Goal: Communication & Community: Answer question/provide support

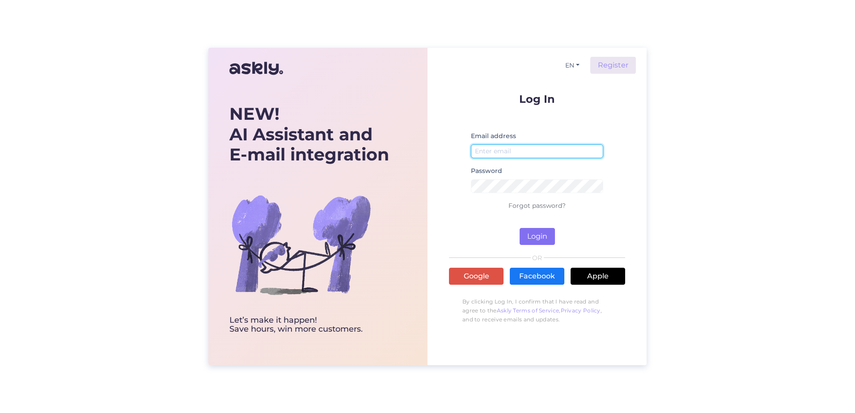
type input "[PERSON_NAME][EMAIL_ADDRESS][PERSON_NAME][DOMAIN_NAME]"
click at [545, 234] on button "Login" at bounding box center [537, 236] width 35 height 17
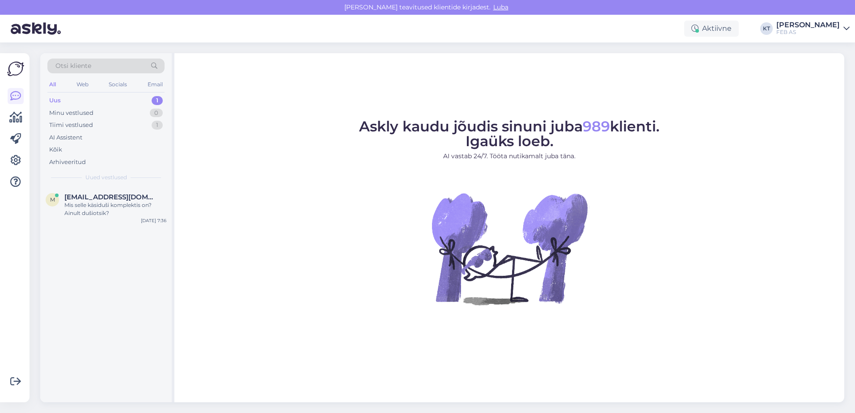
click at [100, 98] on div "Uus 1" at bounding box center [105, 100] width 117 height 13
click at [93, 203] on div "Mis selle käsiduši komplektis on? Ainult dušiotsik?" at bounding box center [115, 209] width 102 height 16
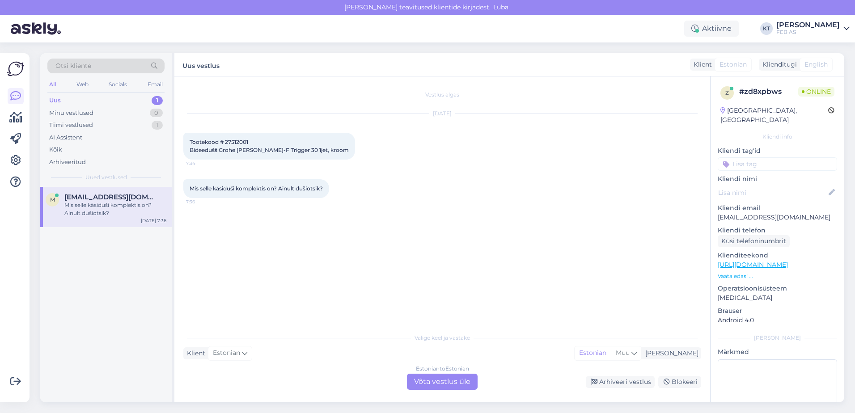
click at [456, 385] on div "Estonian to Estonian Võta vestlus üle" at bounding box center [442, 382] width 71 height 16
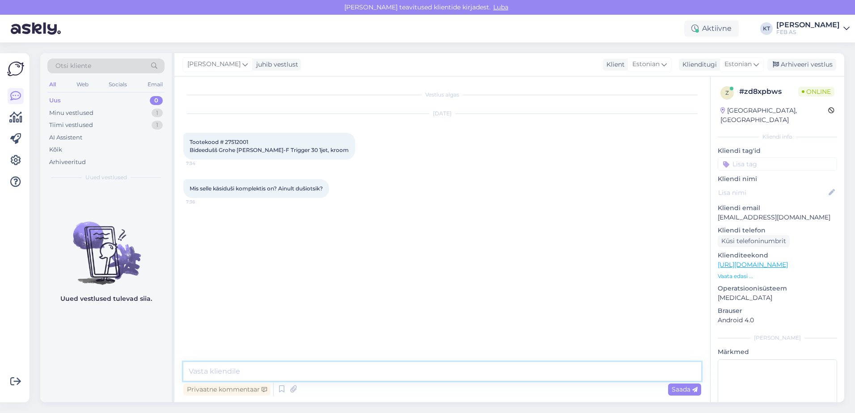
click at [350, 367] on textarea at bounding box center [442, 371] width 518 height 19
type textarea "Tere! Kohe vaatan järgi."
drag, startPoint x: 251, startPoint y: 140, endPoint x: 225, endPoint y: 141, distance: 26.4
click at [225, 141] on div "Tootekood # 27512001 Bideedušš Grohe [PERSON_NAME]-F Trigger 30 1jet, kroom 7:34" at bounding box center [269, 146] width 172 height 27
copy span "27512001"
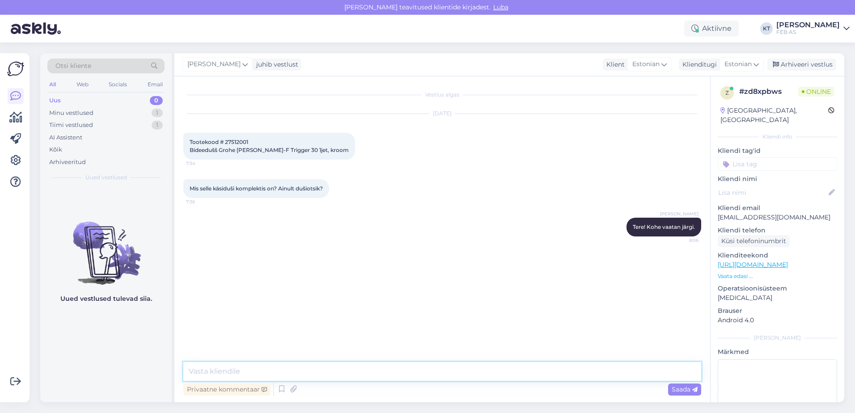
click at [348, 363] on textarea at bounding box center [442, 371] width 518 height 19
click at [319, 368] on textarea at bounding box center [442, 371] width 518 height 19
click at [313, 371] on textarea at bounding box center [442, 371] width 518 height 19
click at [298, 366] on textarea at bounding box center [442, 371] width 518 height 19
type textarea "J"
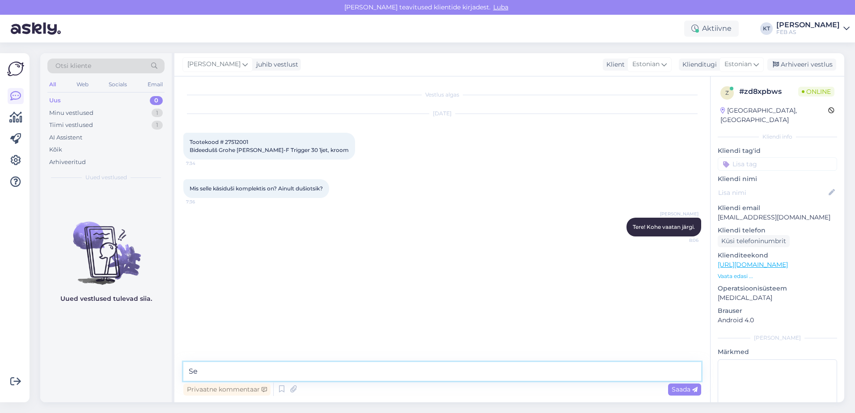
type textarea "S"
type textarea "T"
type textarea "Komplektis on ainult dušiotsik."
click at [81, 122] on div "Tiimi vestlused" at bounding box center [71, 125] width 44 height 9
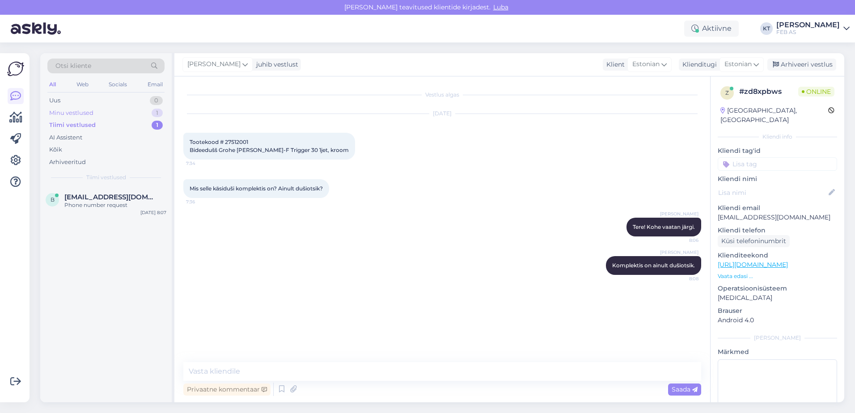
click at [78, 111] on div "Minu vestlused" at bounding box center [71, 113] width 44 height 9
click at [248, 368] on textarea at bounding box center [442, 371] width 518 height 19
type textarea "d"
type textarea "K"
type textarea "d"
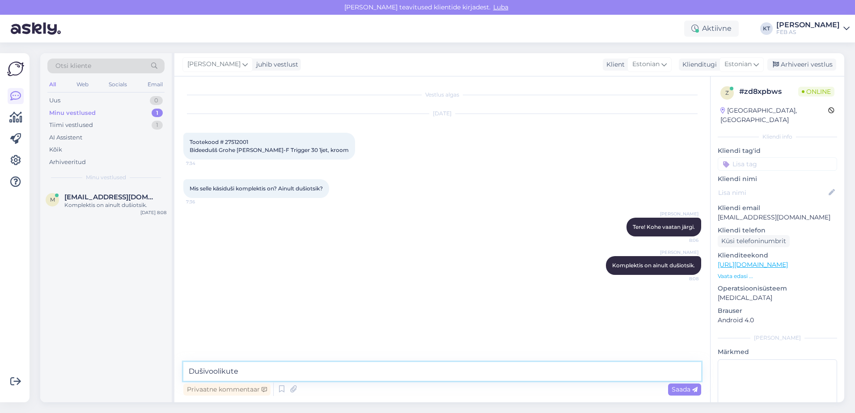
click at [253, 369] on textarea "Dušivoolikute" at bounding box center [442, 371] width 518 height 19
click at [262, 364] on textarea "Dušivoolikute" at bounding box center [442, 371] width 518 height 19
click at [262, 370] on textarea "Dušivoolikute" at bounding box center [442, 371] width 518 height 19
click at [357, 377] on textarea "Dušivoolikutega saate tutvuda siit:" at bounding box center [442, 371] width 518 height 19
paste textarea "[URL][DOMAIN_NAME]"
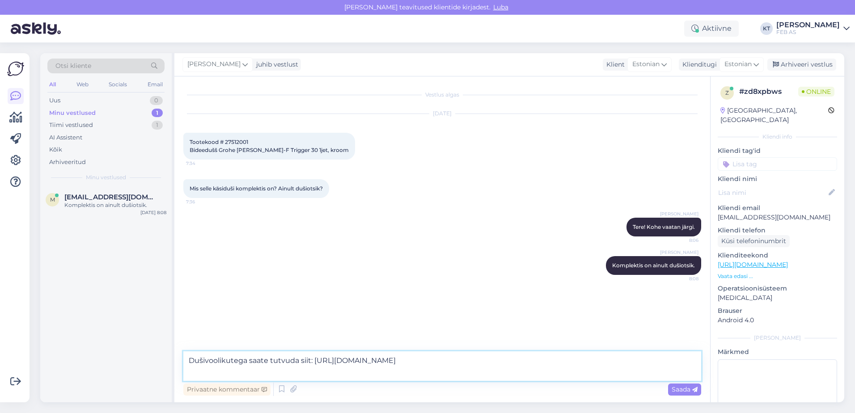
click at [421, 370] on textarea "Dušivoolikutega saate tutvuda siit: [URL][DOMAIN_NAME]" at bounding box center [442, 367] width 518 height 30
type textarea "Dušivoolikutega saate tutvuda siit: [URL][DOMAIN_NAME] ."
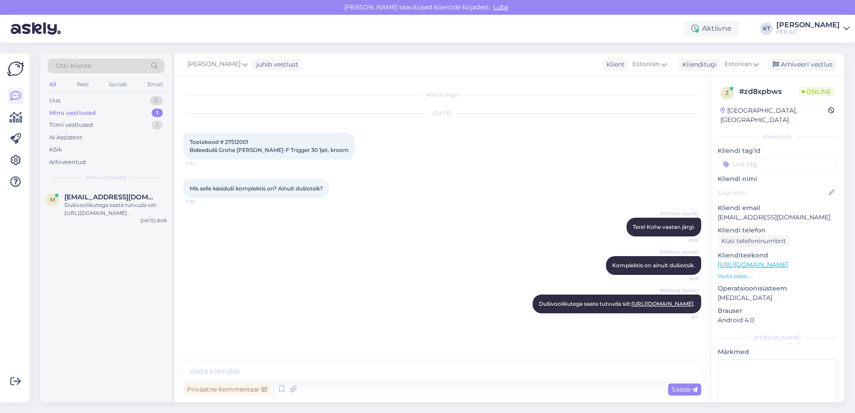
click at [323, 216] on div "[PERSON_NAME] Tere! Kohe vaatan järgi. 8:06" at bounding box center [442, 227] width 518 height 38
click at [109, 197] on span "[EMAIL_ADDRESS][DOMAIN_NAME]" at bounding box center [110, 197] width 93 height 8
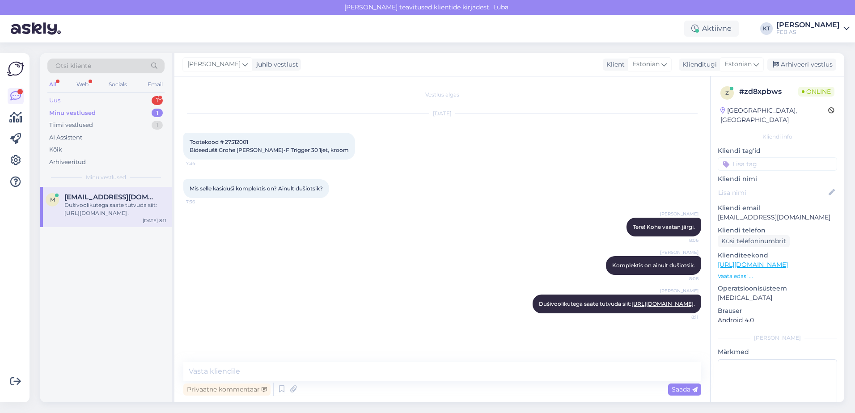
click at [100, 100] on div "Uus 1" at bounding box center [105, 100] width 117 height 13
click at [86, 194] on span "[PERSON_NAME][EMAIL_ADDRESS][DOMAIN_NAME]" at bounding box center [110, 197] width 93 height 8
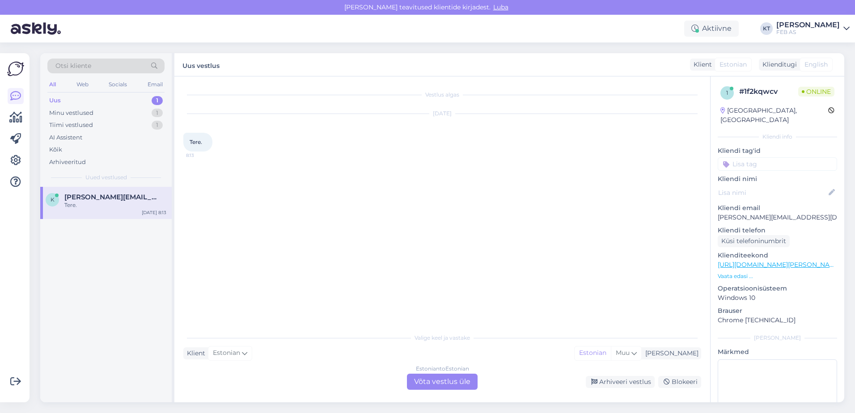
scroll to position [0, 0]
click at [439, 385] on div "Estonian to Estonian Võta vestlus üle" at bounding box center [442, 382] width 71 height 16
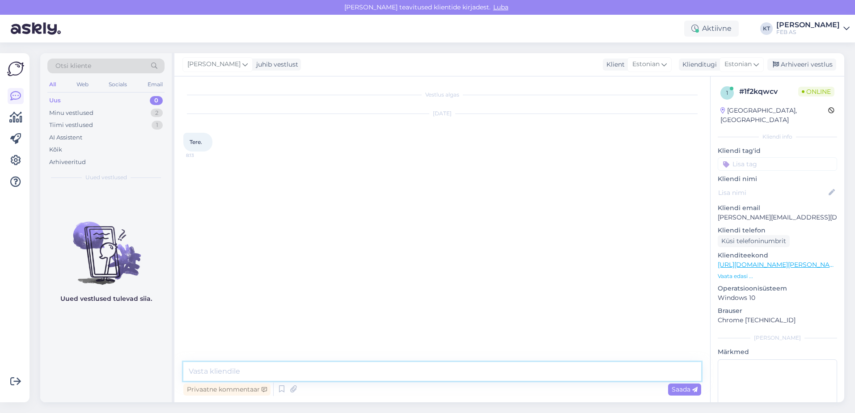
click at [323, 370] on textarea at bounding box center [442, 371] width 518 height 19
type textarea "Tere! Kuidas saan abiks olla?"
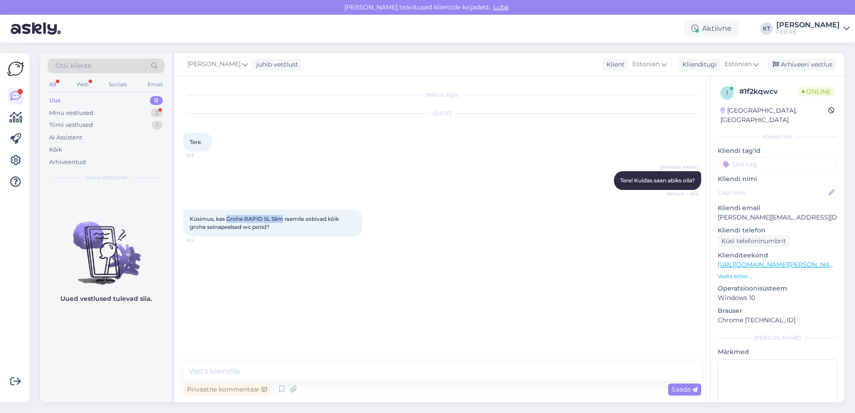
drag, startPoint x: 282, startPoint y: 217, endPoint x: 227, endPoint y: 218, distance: 55.0
click at [227, 218] on span "Küsimus, kas Grohe RAPID SL Slim raamile sobivad kõik grohe seinapealsed wc pot…" at bounding box center [265, 223] width 151 height 15
copy span "Grohe RAPID SL Slim"
click at [285, 369] on textarea at bounding box center [442, 371] width 518 height 19
click at [200, 378] on textarea at bounding box center [442, 371] width 518 height 19
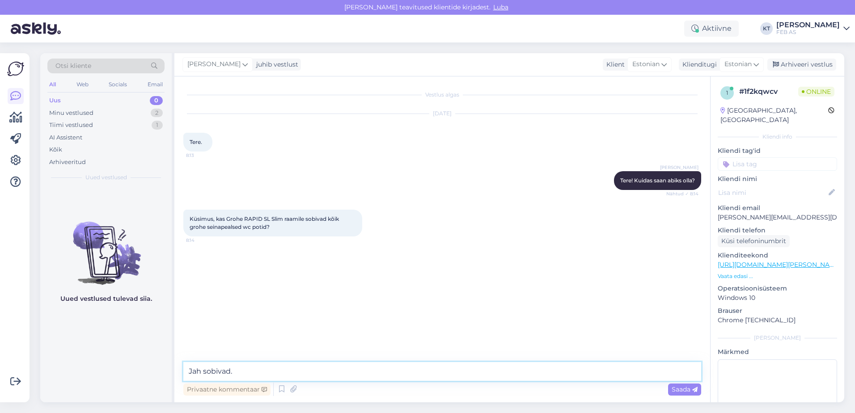
click at [258, 369] on textarea "Jah sobivad." at bounding box center [442, 371] width 518 height 19
click at [255, 371] on textarea "Jah sobivad." at bounding box center [442, 371] width 518 height 19
click at [201, 372] on textarea "Jah sobivad." at bounding box center [442, 371] width 518 height 19
click at [272, 375] on textarea "Jah, sobivad." at bounding box center [442, 371] width 518 height 19
click at [251, 369] on textarea "Jah, sobivad." at bounding box center [442, 371] width 518 height 19
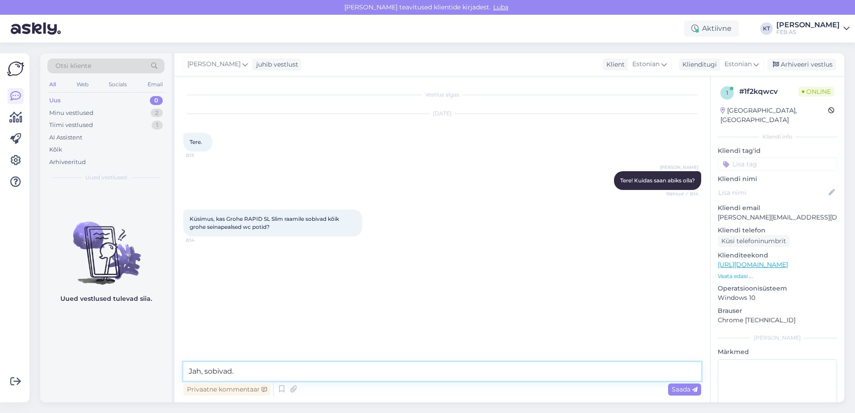
click at [275, 372] on textarea "Jah, sobivad." at bounding box center [442, 371] width 518 height 19
click at [348, 373] on textarea "Jah, sobivad. Tähele tuleks panna," at bounding box center [442, 371] width 518 height 19
click at [463, 367] on textarea "Jah, sobivad. Tähele tuleks panna, et wc-raam ja loputusnupp peaksid olema [PER…" at bounding box center [442, 371] width 518 height 19
click at [655, 371] on textarea "Jah, sobivad. Tähele tuleks panna, et wc-raam ja loputusnupp peaksid olema kind…" at bounding box center [442, 371] width 518 height 19
type textarea "Jah, sobivad. Tähele tuleks panna, et wc-raam ja loputusnupp peaksid olema kind…"
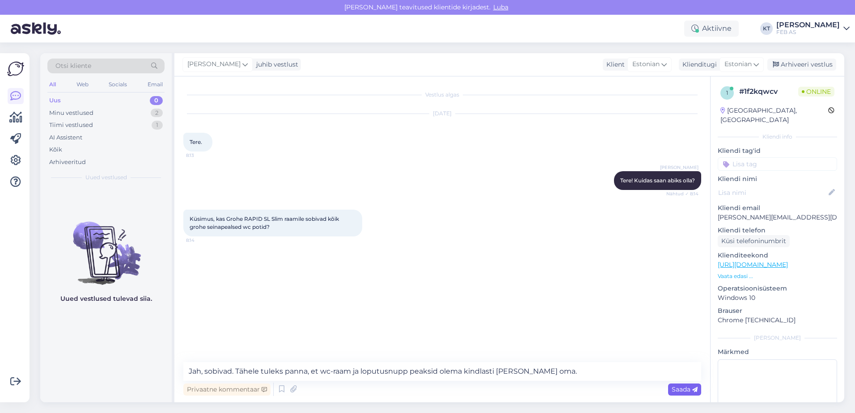
click at [684, 391] on span "Saada" at bounding box center [685, 390] width 26 height 8
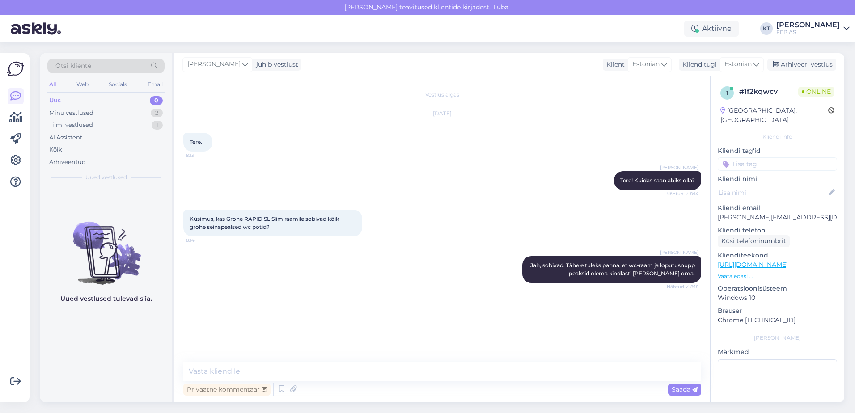
click at [389, 294] on div "Vestlus algas [DATE] Tere. 8:13 [PERSON_NAME] Tere! Kuidas saan abiks olla? Näh…" at bounding box center [446, 219] width 526 height 269
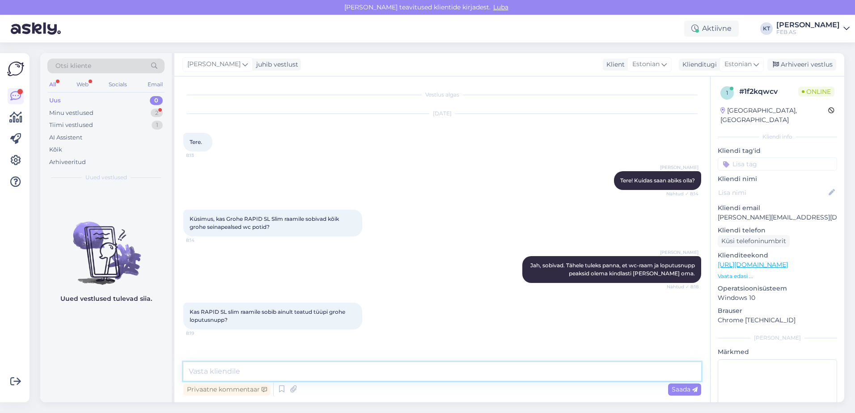
click at [261, 368] on textarea at bounding box center [442, 371] width 518 height 19
click at [264, 370] on textarea at bounding box center [442, 371] width 518 height 19
click at [308, 366] on textarea at bounding box center [442, 371] width 518 height 19
type textarea "Kohe vaatan järgi."
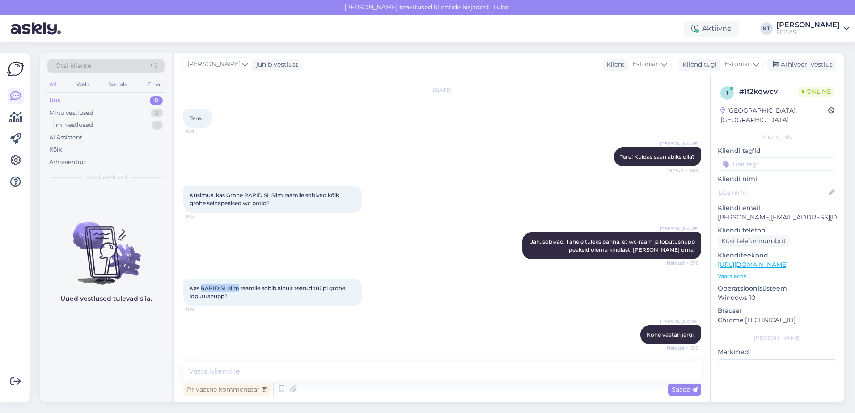
drag, startPoint x: 239, startPoint y: 287, endPoint x: 203, endPoint y: 289, distance: 36.7
click at [203, 289] on span "Kas RAPID SL slim raamile sobib ainult teatud tüüpi grohe loputusnupp?" at bounding box center [268, 292] width 157 height 15
copy span "RAPID SL slim"
click at [403, 331] on div "[PERSON_NAME] vaatan järgi. Nähtud ✓ 8:19" at bounding box center [442, 335] width 518 height 38
drag, startPoint x: 283, startPoint y: 195, endPoint x: 228, endPoint y: 196, distance: 54.6
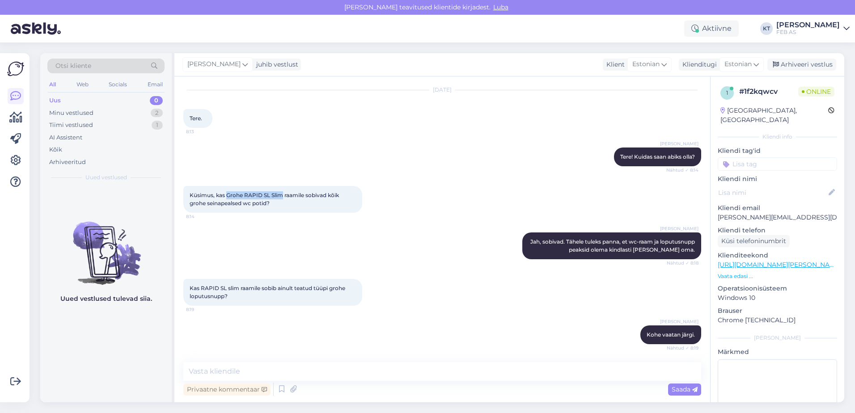
click at [228, 196] on span "Küsimus, kas Grohe RAPID SL Slim raamile sobivad kõik grohe seinapealsed wc pot…" at bounding box center [265, 199] width 151 height 15
copy span "Grohe RAPID SL Slim"
click at [326, 368] on textarea at bounding box center [442, 371] width 518 height 19
click at [322, 367] on textarea at bounding box center [442, 371] width 518 height 19
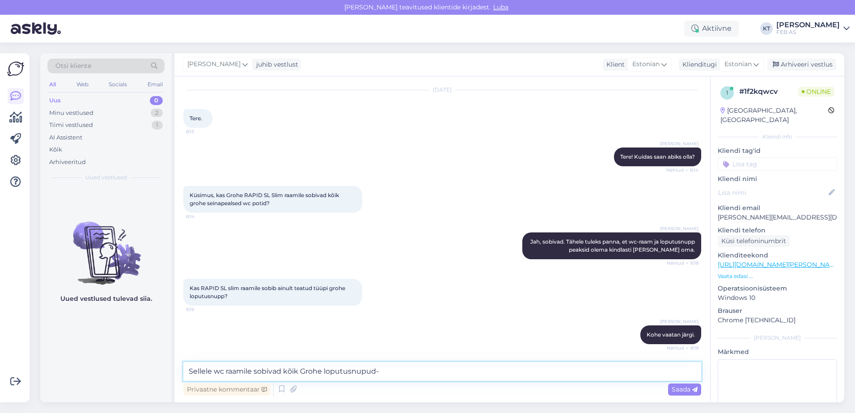
click at [391, 374] on textarea "Sellele wc raamile sobivad kõik Grohe loputusnupud-" at bounding box center [442, 371] width 518 height 19
paste textarea "[URL][DOMAIN_NAME]"
type textarea "Sellele wc raamile sobivad kõik Grohe loputusnupud- [URL][DOMAIN_NAME] ."
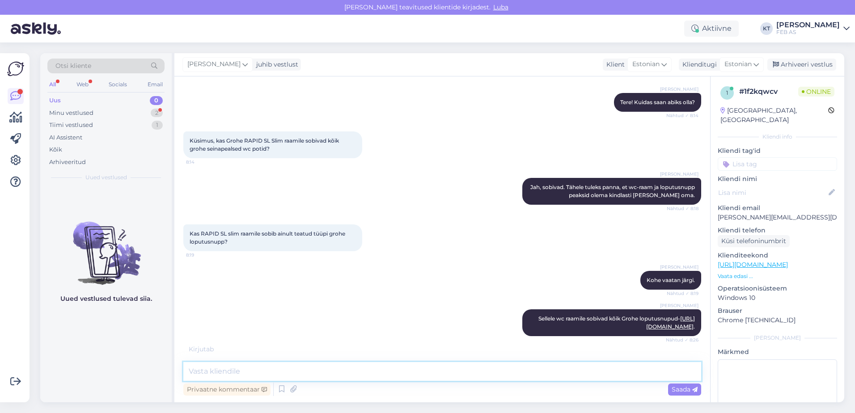
scroll to position [126, 0]
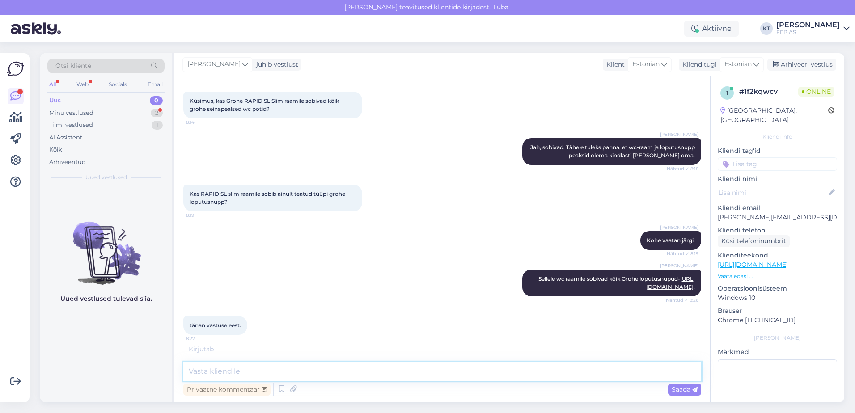
click at [232, 371] on textarea at bounding box center [442, 371] width 518 height 19
click at [225, 374] on textarea at bounding box center [442, 371] width 518 height 19
click at [234, 366] on textarea at bounding box center [442, 371] width 518 height 19
click at [232, 371] on textarea at bounding box center [442, 371] width 518 height 19
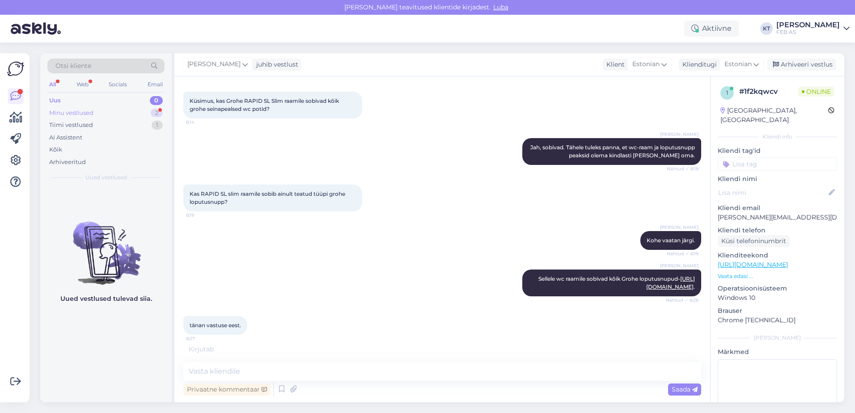
click at [87, 107] on div "Minu vestlused 2" at bounding box center [105, 113] width 117 height 13
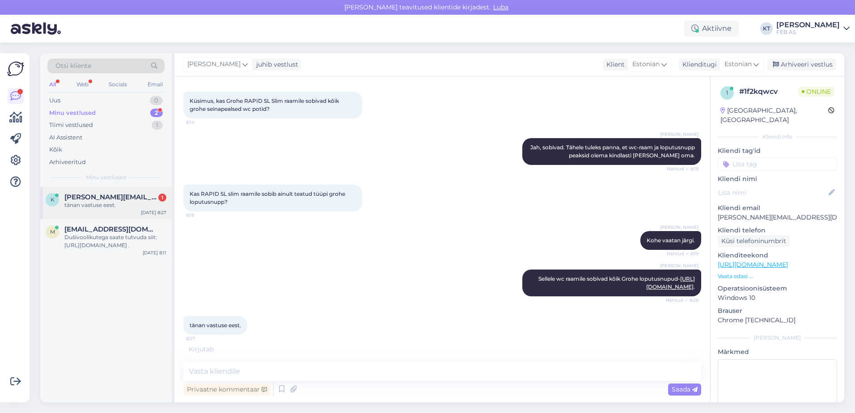
click at [119, 201] on div "tänan vastuse eest." at bounding box center [115, 205] width 102 height 8
click at [228, 372] on textarea at bounding box center [442, 371] width 518 height 19
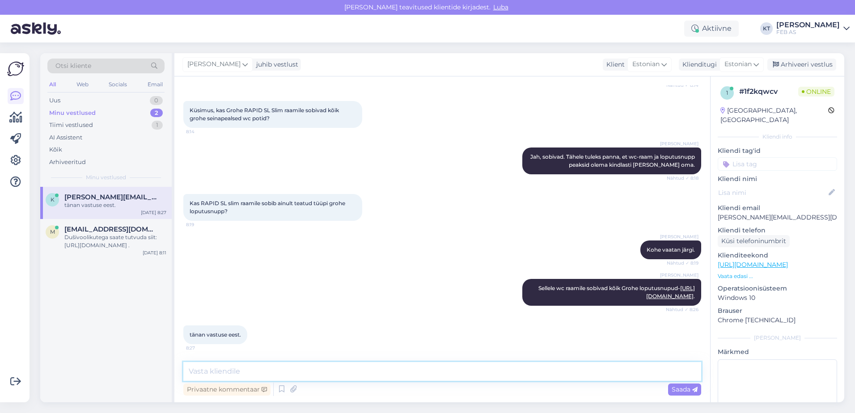
click at [237, 370] on textarea at bounding box center [442, 371] width 518 height 19
click at [278, 391] on icon at bounding box center [281, 389] width 11 height 13
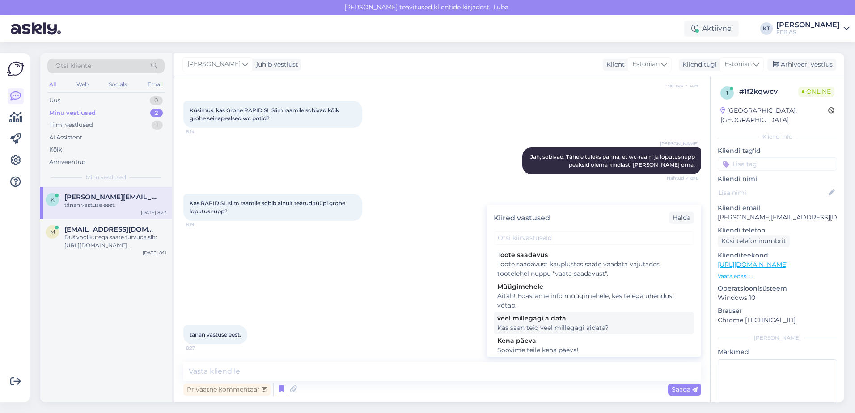
click at [527, 319] on div "veel millegagi aidata" at bounding box center [593, 318] width 193 height 9
type textarea "Kas saan teid veel millegagi aidata?"
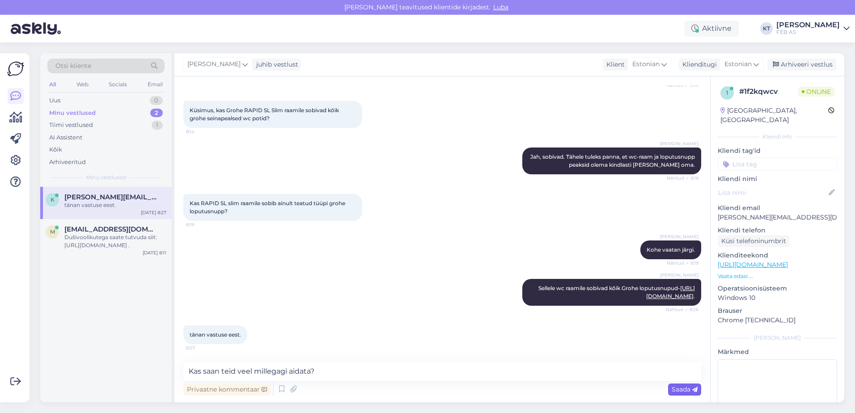
click at [680, 389] on span "Saada" at bounding box center [685, 390] width 26 height 8
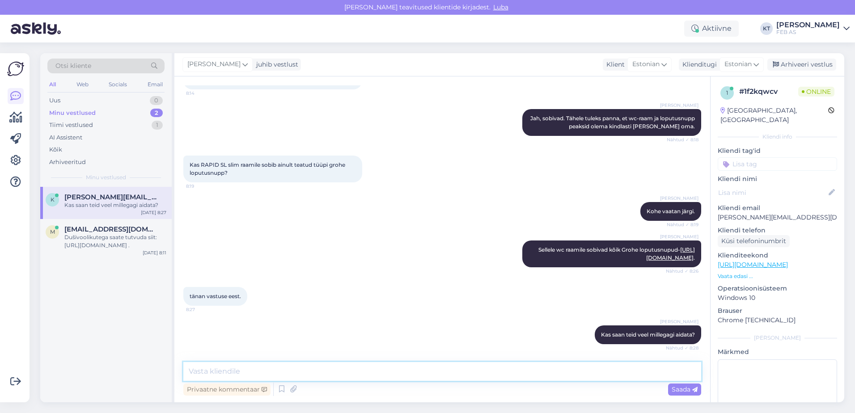
click at [472, 371] on textarea at bounding box center [442, 371] width 518 height 19
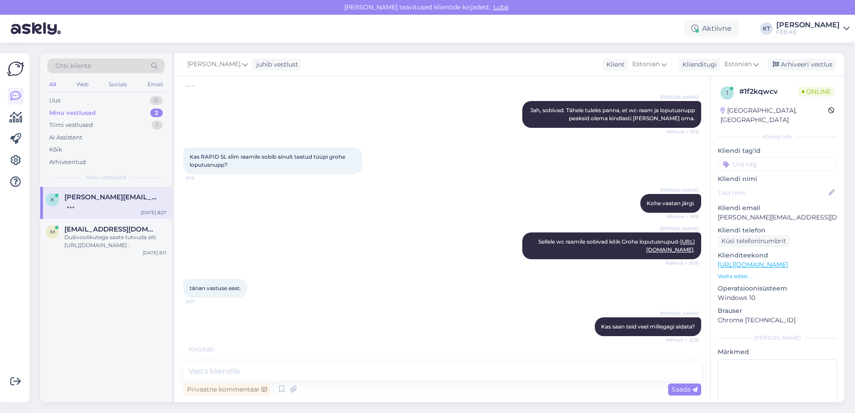
scroll to position [202, 0]
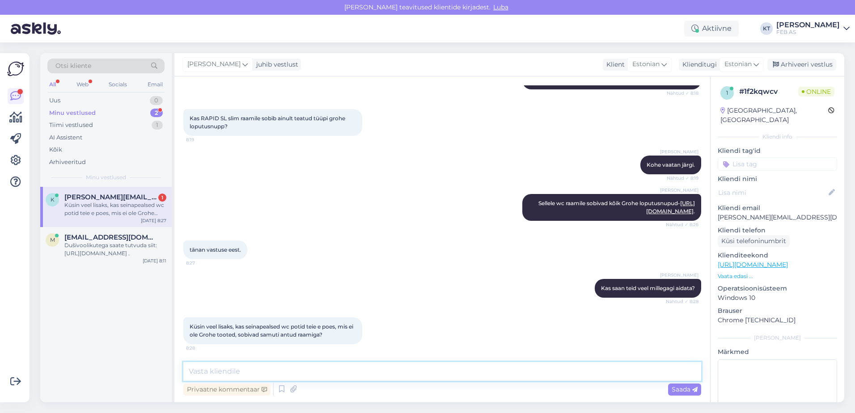
click at [200, 374] on textarea at bounding box center [442, 371] width 518 height 19
click at [253, 369] on textarea at bounding box center [442, 371] width 518 height 19
click at [251, 371] on textarea at bounding box center [442, 371] width 518 height 19
click at [253, 377] on textarea at bounding box center [442, 371] width 518 height 19
click at [332, 372] on textarea "Jah sobivad. Jälgima peaks lihtsalt neid kinnituskauguseid" at bounding box center [442, 371] width 518 height 19
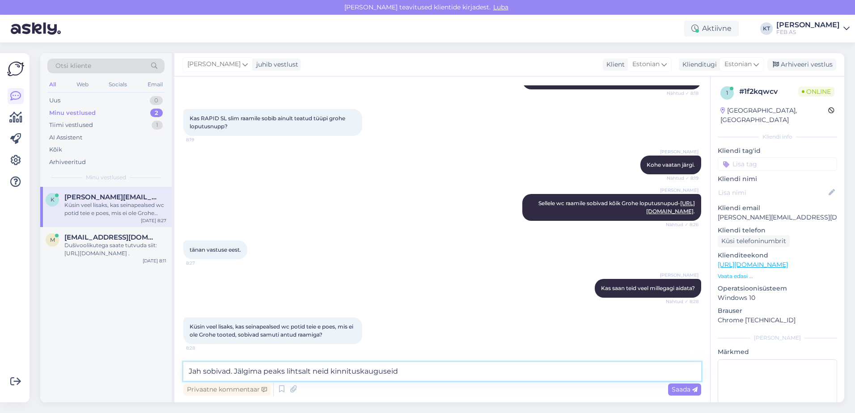
click at [402, 371] on textarea "Jah sobivad. Jälgima peaks lihtsalt neid kinnituskauguseid" at bounding box center [442, 371] width 518 height 19
drag, startPoint x: 230, startPoint y: 370, endPoint x: 183, endPoint y: 372, distance: 47.0
click at [183, 372] on textarea "Jah sobivad. Jälgima peaks lihtsalt neid kinnituskauguseid raamil ja wc-potil." at bounding box center [442, 371] width 518 height 19
click at [478, 368] on textarea "Jah sobivad. Jälgima peaks lihtsalt neid kinnituskauguseid raamil ja wc-potil." at bounding box center [442, 371] width 518 height 19
drag, startPoint x: 311, startPoint y: 371, endPoint x: 285, endPoint y: 370, distance: 26.0
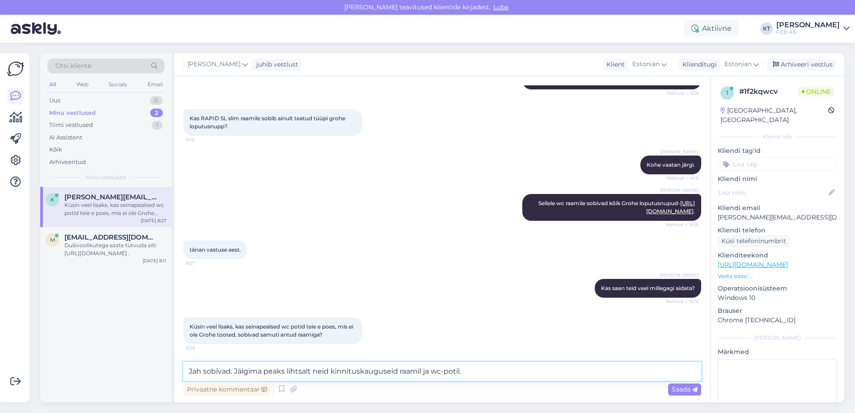
click at [285, 371] on textarea "Jah sobivad. Jälgima peaks lihtsalt neid kinnituskauguseid raamil ja wc-potil." at bounding box center [442, 371] width 518 height 19
type textarea "Jah sobivad. Jälgima peaks neid kinnituskauguseid raamil ja wc-potil."
click at [441, 374] on textarea "Jah sobivad. Jälgima peaks neid kinnituskauguseid raamil ja wc-potil." at bounding box center [442, 371] width 518 height 19
click at [453, 374] on textarea "Jah sobivad. Jälgima peaks neid kinnituskauguseid raamil ja wc-potil." at bounding box center [442, 371] width 518 height 19
click at [466, 370] on textarea "Jah sobivad. Jälgima peaks neid kinnituskauguseid raamil ja wc-potil." at bounding box center [442, 371] width 518 height 19
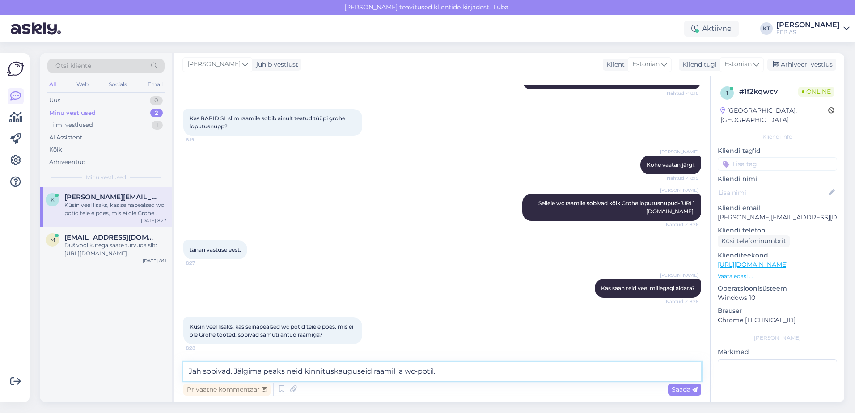
click at [465, 370] on textarea "Jah sobivad. Jälgima peaks neid kinnituskauguseid raamil ja wc-potil." at bounding box center [442, 371] width 518 height 19
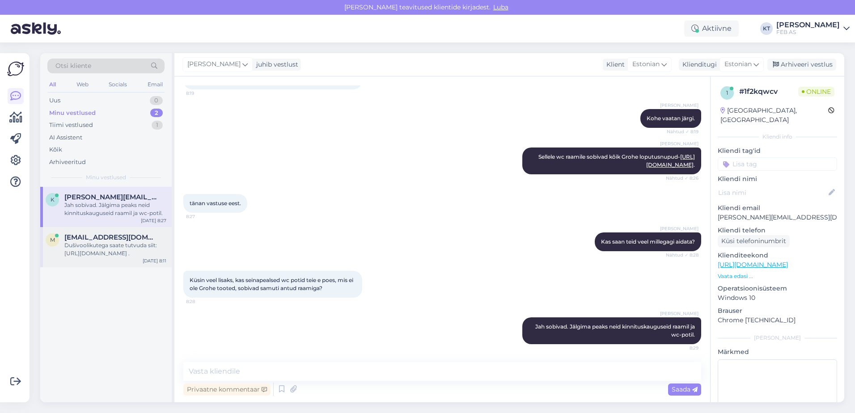
click at [135, 245] on div "Dušivoolikutega saate tutvuda siit: [URL][DOMAIN_NAME] ." at bounding box center [115, 250] width 102 height 16
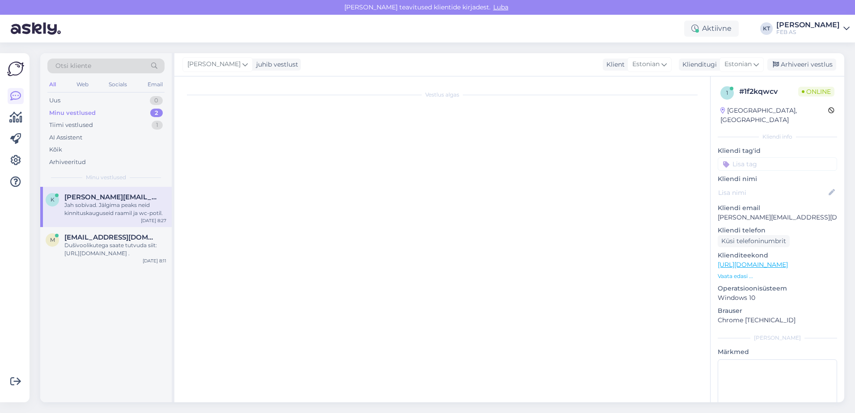
scroll to position [1, 0]
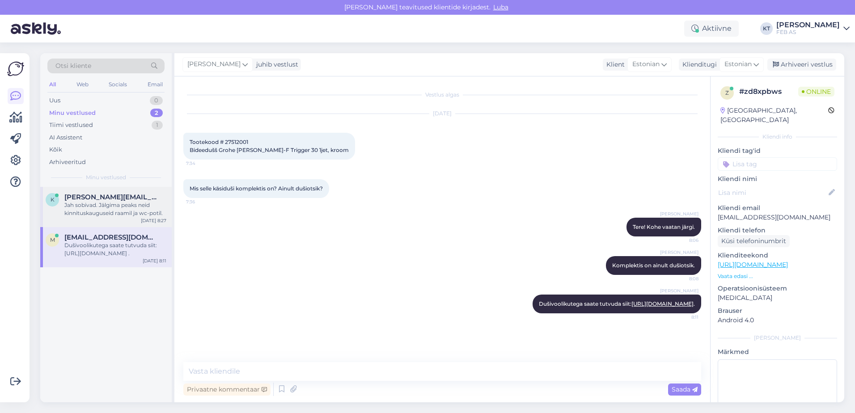
click at [123, 209] on div "Jah sobivad. Jälgima peaks neid kinnituskauguseid raamil ja wc-potil." at bounding box center [115, 209] width 102 height 16
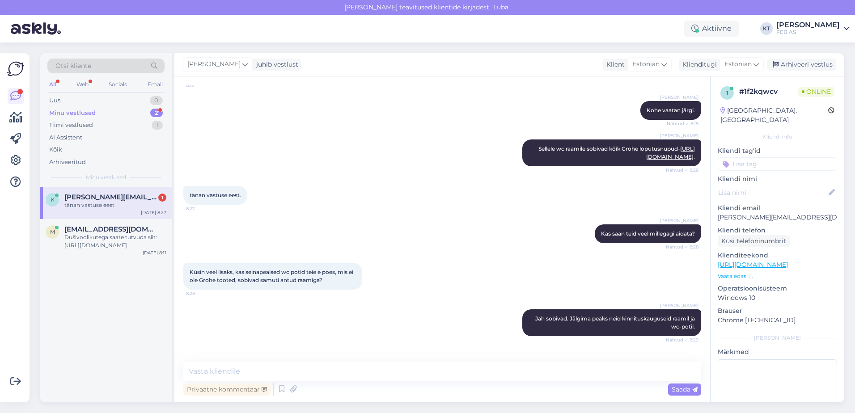
scroll to position [287, 0]
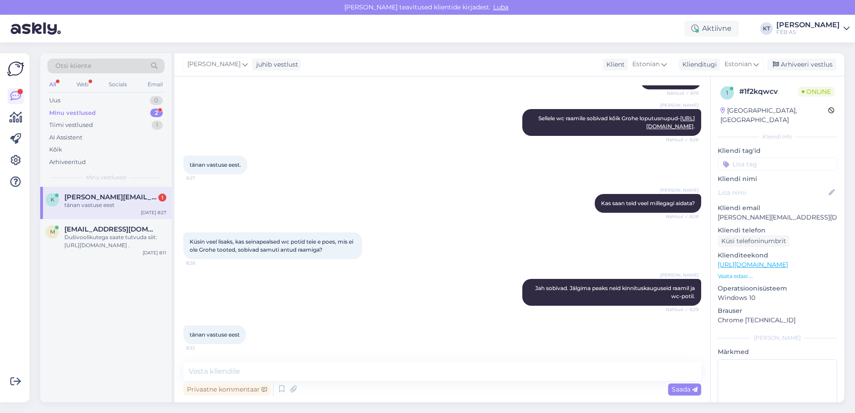
click at [214, 361] on div "Vestlus algas [DATE] Tere. 8:13 [PERSON_NAME] Tere! Kuidas saan abiks olla? Näh…" at bounding box center [442, 239] width 536 height 326
click at [278, 388] on icon at bounding box center [281, 389] width 11 height 13
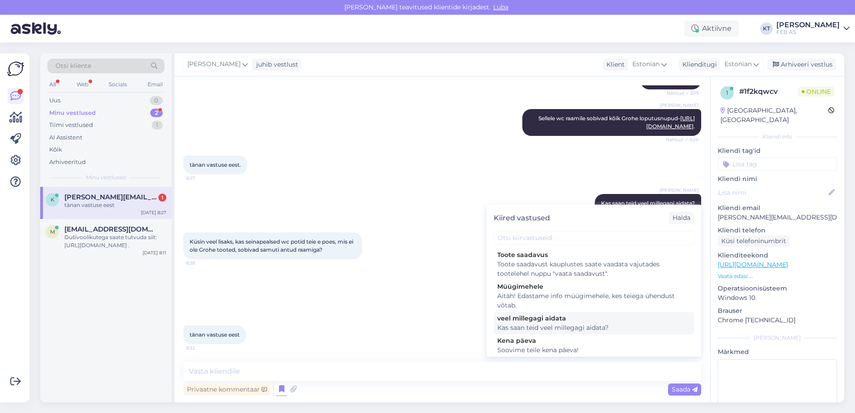
click at [510, 326] on div "Kas saan teid veel millegagi aidata?" at bounding box center [593, 327] width 193 height 9
type textarea "Kas saan teid veel millegagi aidata?"
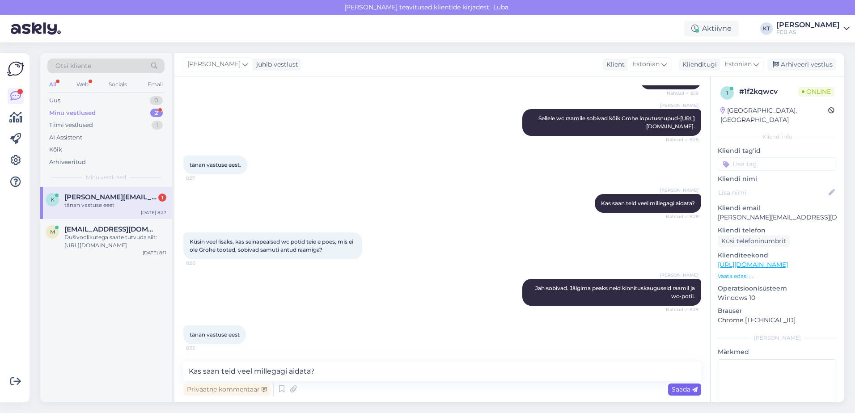
click at [685, 390] on span "Saada" at bounding box center [685, 390] width 26 height 8
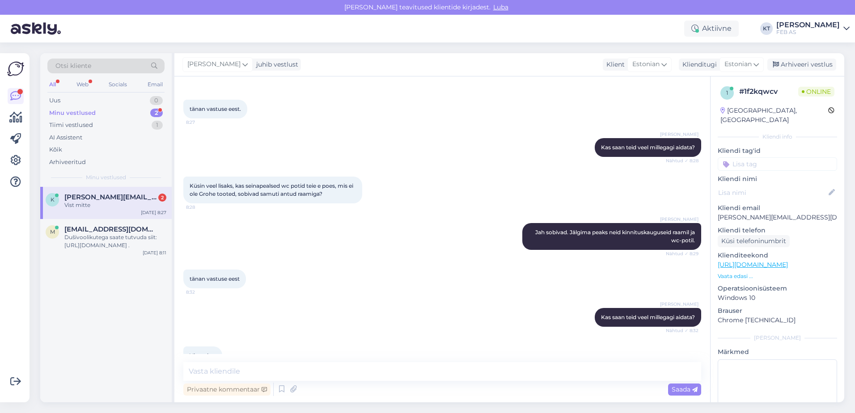
scroll to position [364, 0]
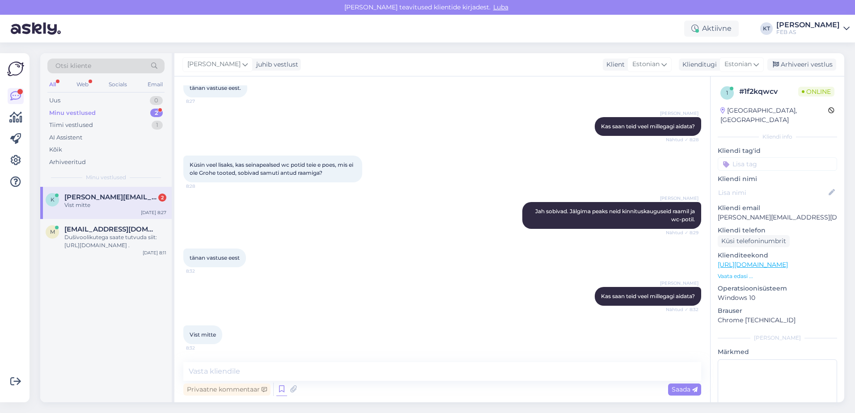
click at [276, 387] on icon at bounding box center [281, 389] width 11 height 13
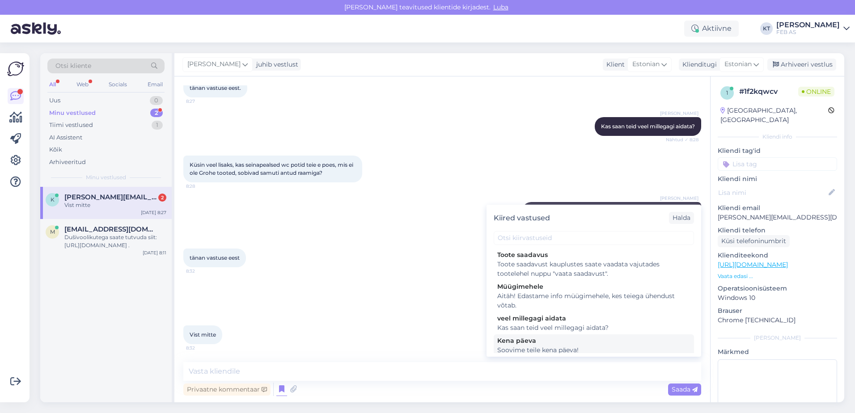
click at [510, 348] on div "Soovime teile kena päeva!" at bounding box center [593, 350] width 193 height 9
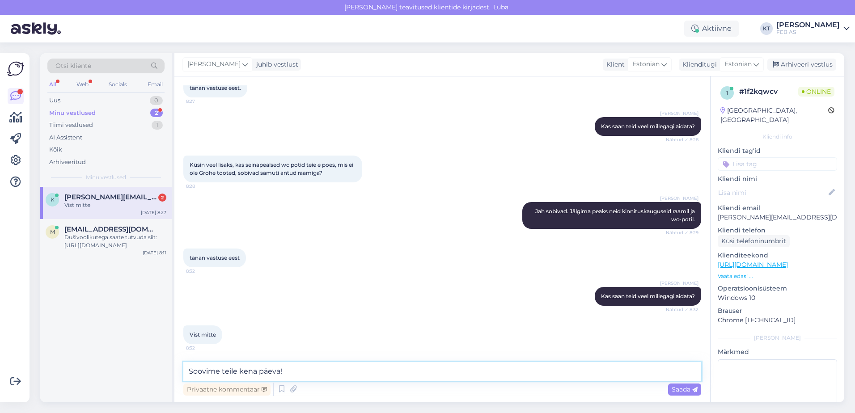
click at [191, 370] on textarea "Soovime teile kena päeva!" at bounding box center [442, 371] width 518 height 19
click at [368, 374] on textarea "Sellisel juhul soovime teile kena päeva!" at bounding box center [442, 371] width 518 height 19
type textarea "Sellisel juhul soovime teile kena päeva!"
click at [681, 388] on span "Saada" at bounding box center [685, 390] width 26 height 8
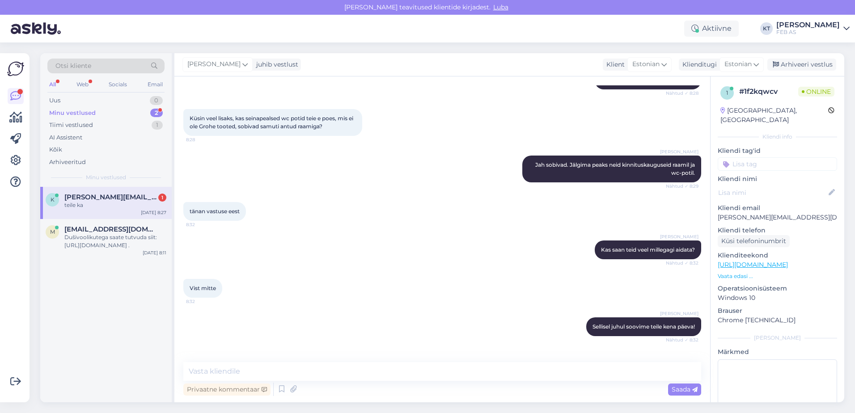
scroll to position [441, 0]
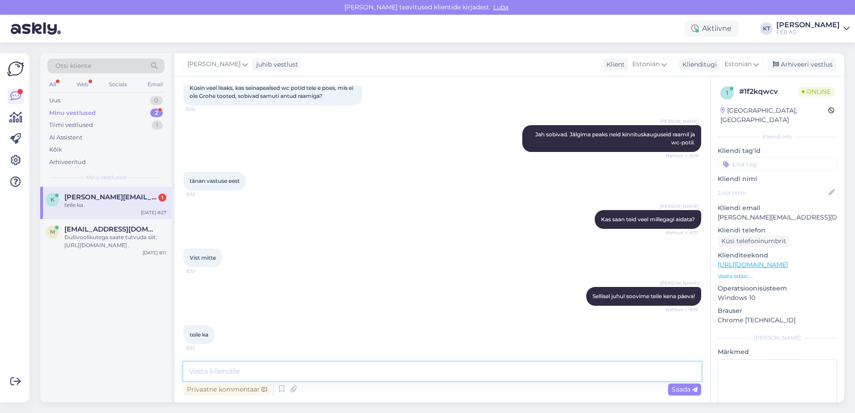
click at [213, 362] on textarea at bounding box center [442, 371] width 518 height 19
click at [104, 198] on span "[PERSON_NAME][EMAIL_ADDRESS][DOMAIN_NAME]" at bounding box center [110, 197] width 93 height 8
click at [71, 123] on div "Tiimi vestlused" at bounding box center [71, 125] width 44 height 9
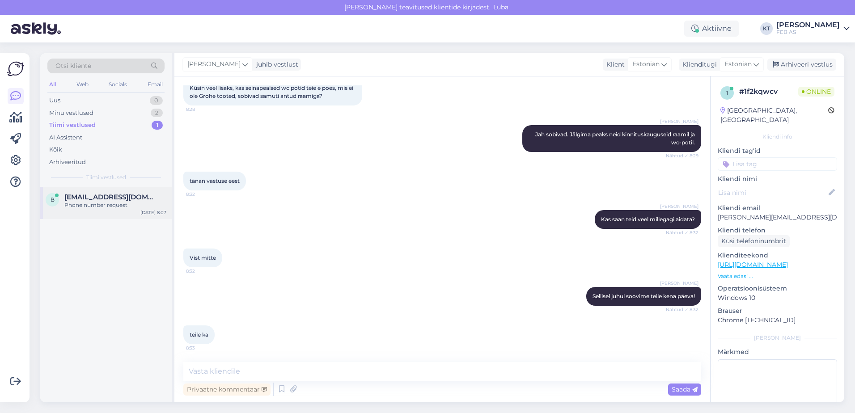
click at [66, 197] on span "[EMAIL_ADDRESS][DOMAIN_NAME]" at bounding box center [110, 197] width 93 height 8
type textarea "Kaidole edasi saadetud"
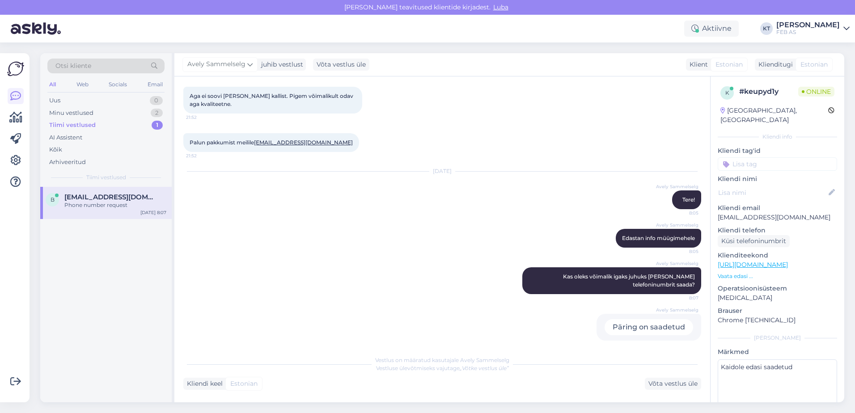
scroll to position [124, 0]
click at [82, 110] on div "Minu vestlused" at bounding box center [71, 113] width 44 height 9
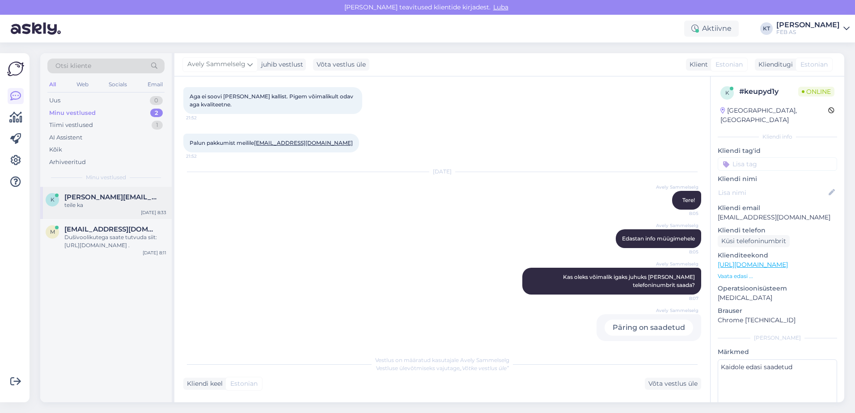
click at [91, 193] on div "k [PERSON_NAME][EMAIL_ADDRESS][DOMAIN_NAME] teile ka [DATE] 8:33" at bounding box center [106, 203] width 132 height 32
